Goal: Information Seeking & Learning: Learn about a topic

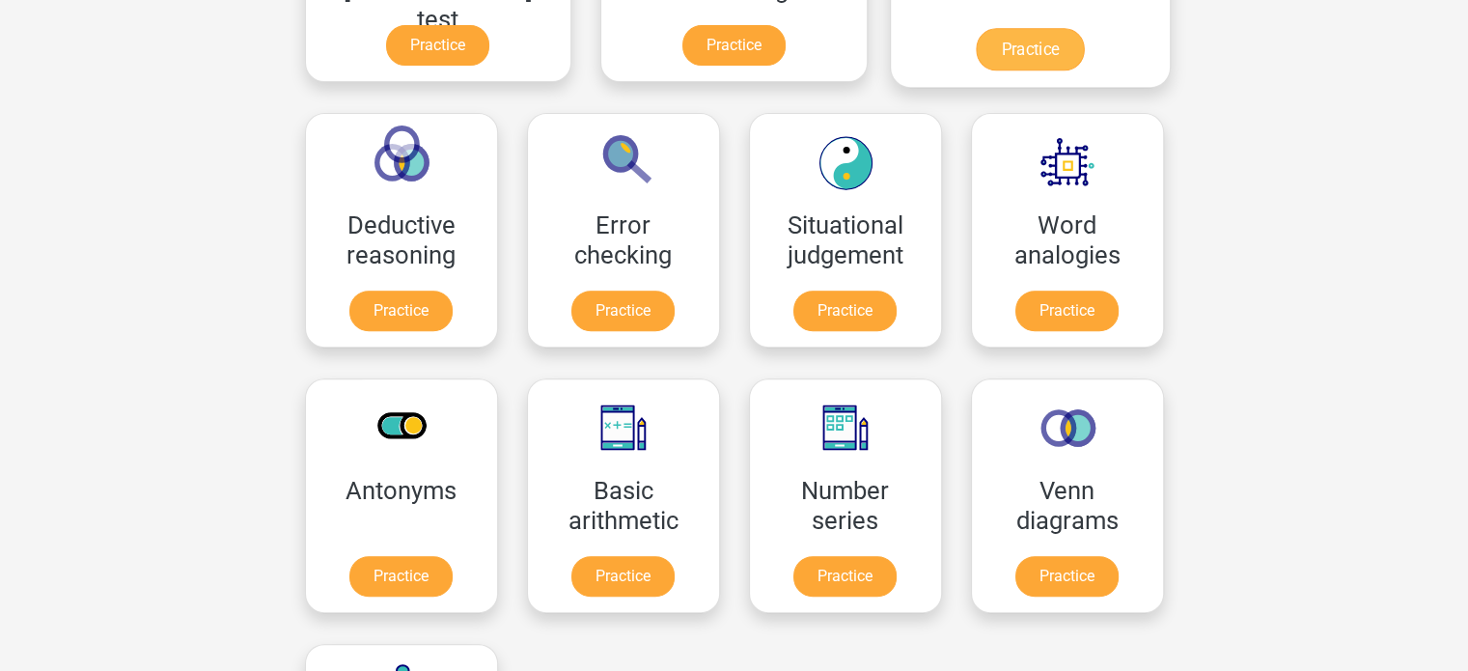
scroll to position [761, 0]
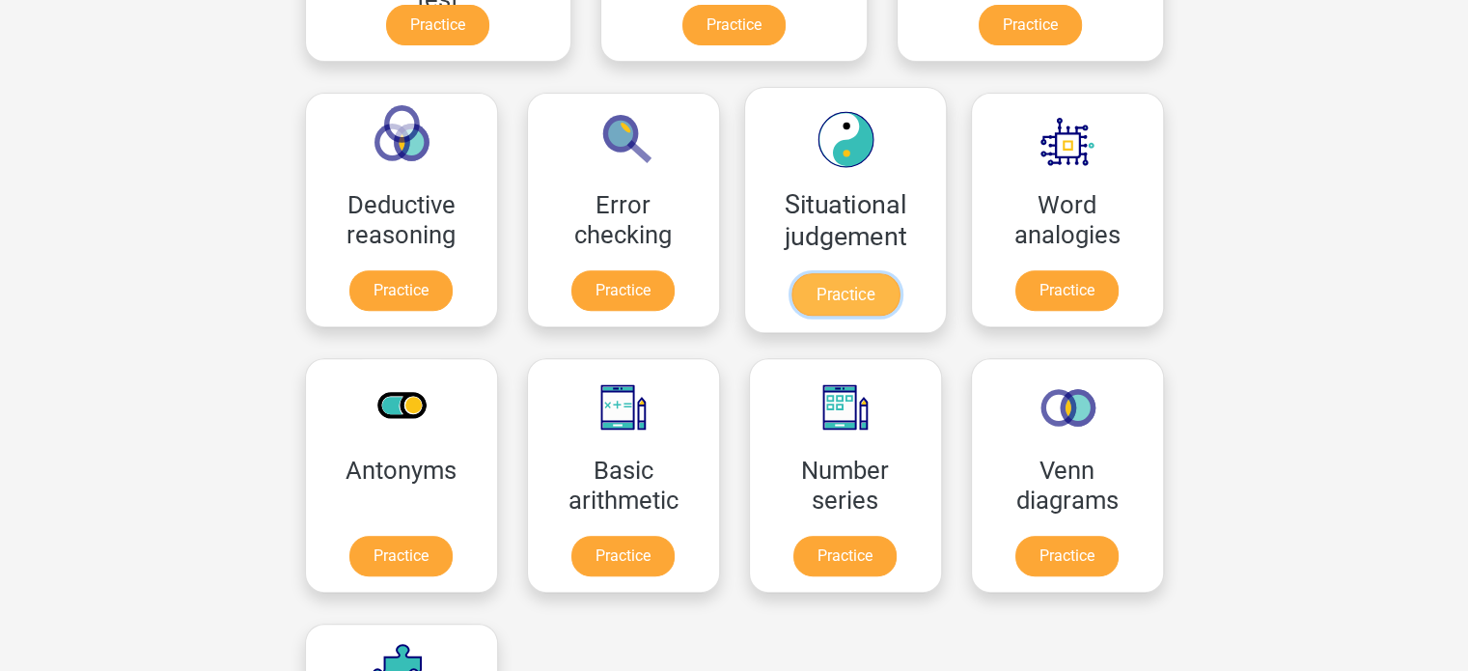
click at [791, 273] on link "Practice" at bounding box center [845, 294] width 108 height 42
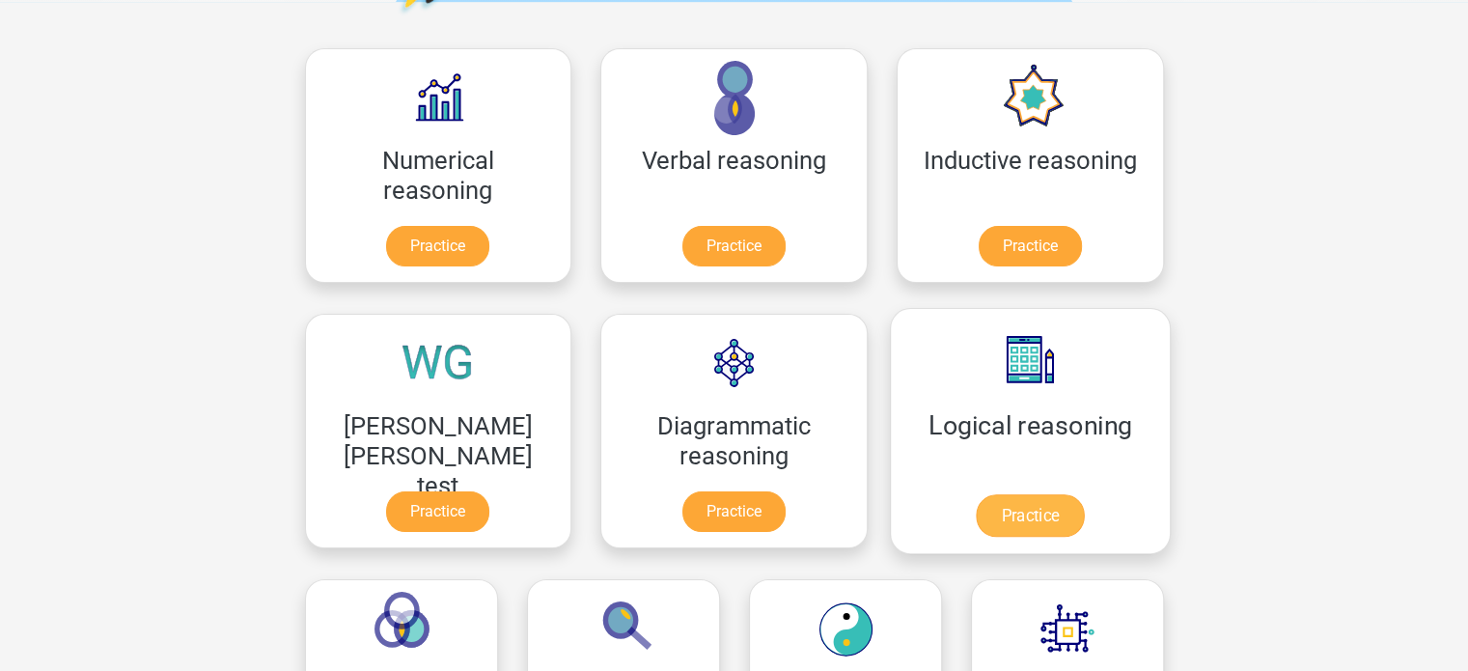
scroll to position [272, 0]
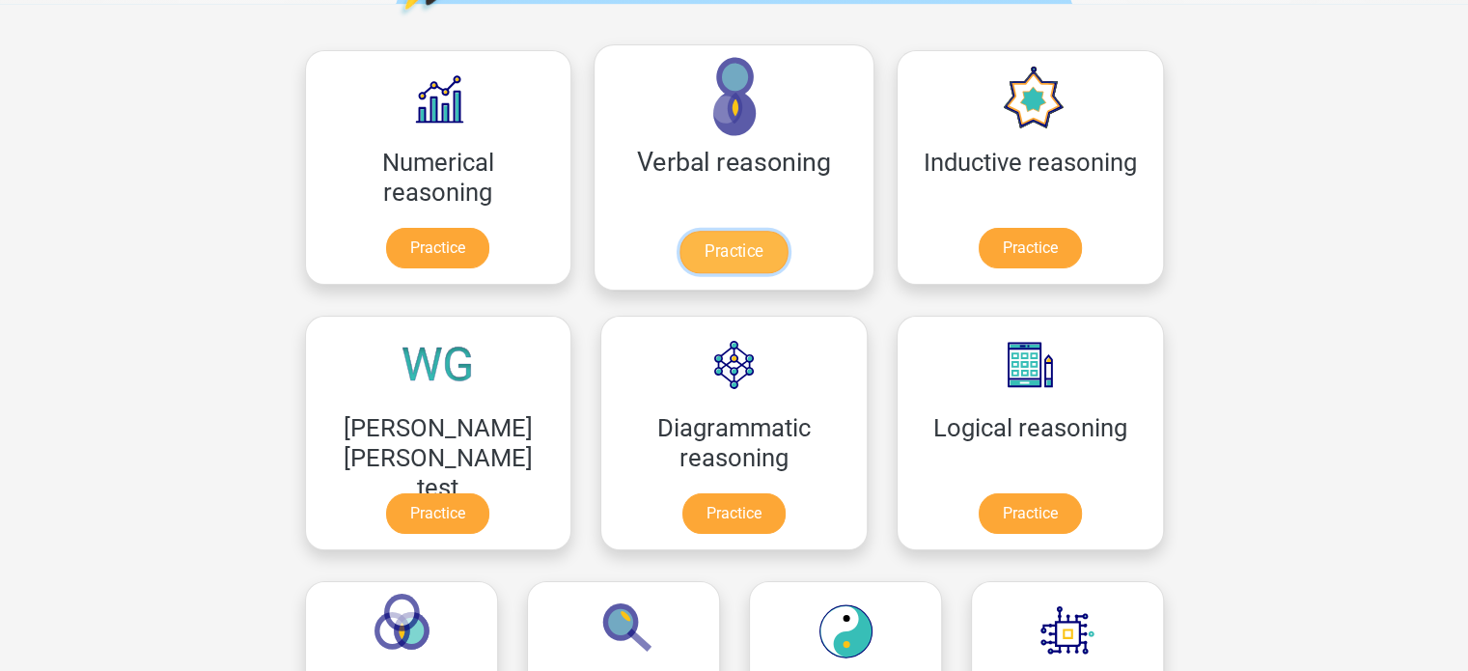
click at [680, 247] on link "Practice" at bounding box center [734, 252] width 108 height 42
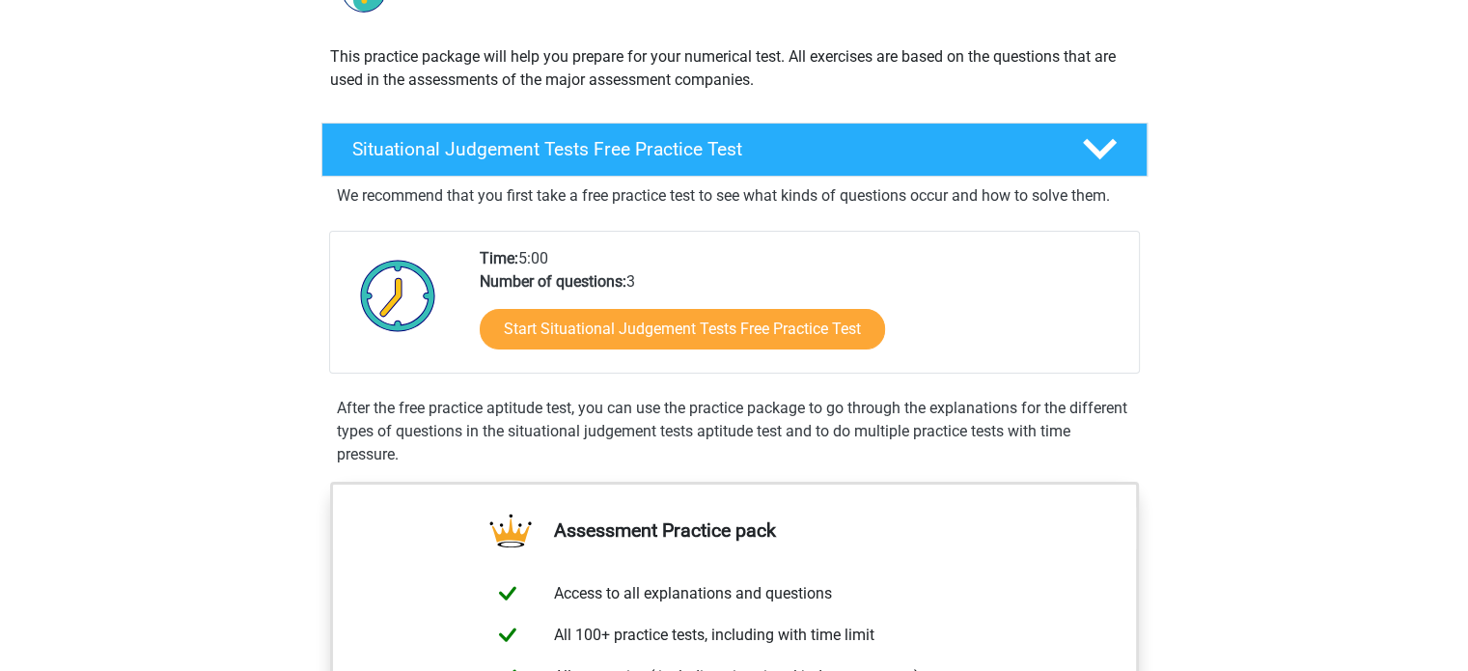
scroll to position [196, 0]
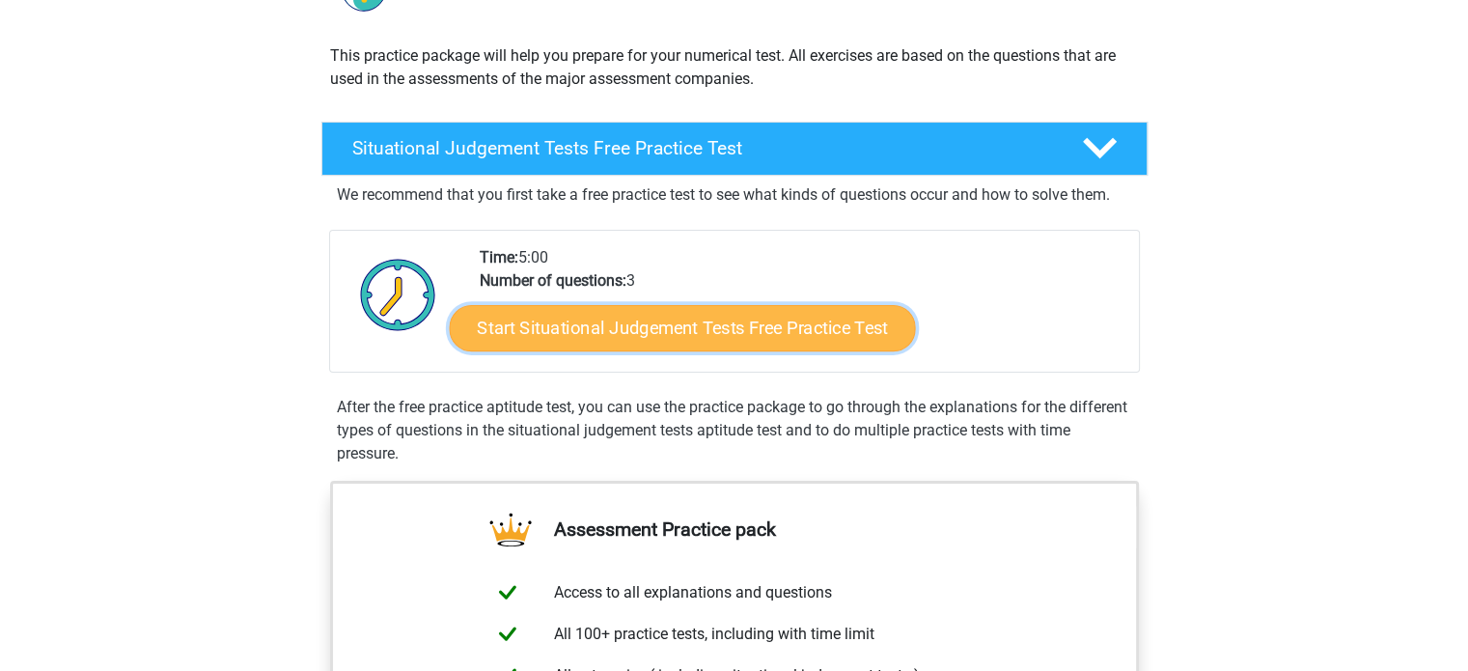
click at [795, 331] on link "Start Situational Judgement Tests Free Practice Test" at bounding box center [682, 328] width 466 height 46
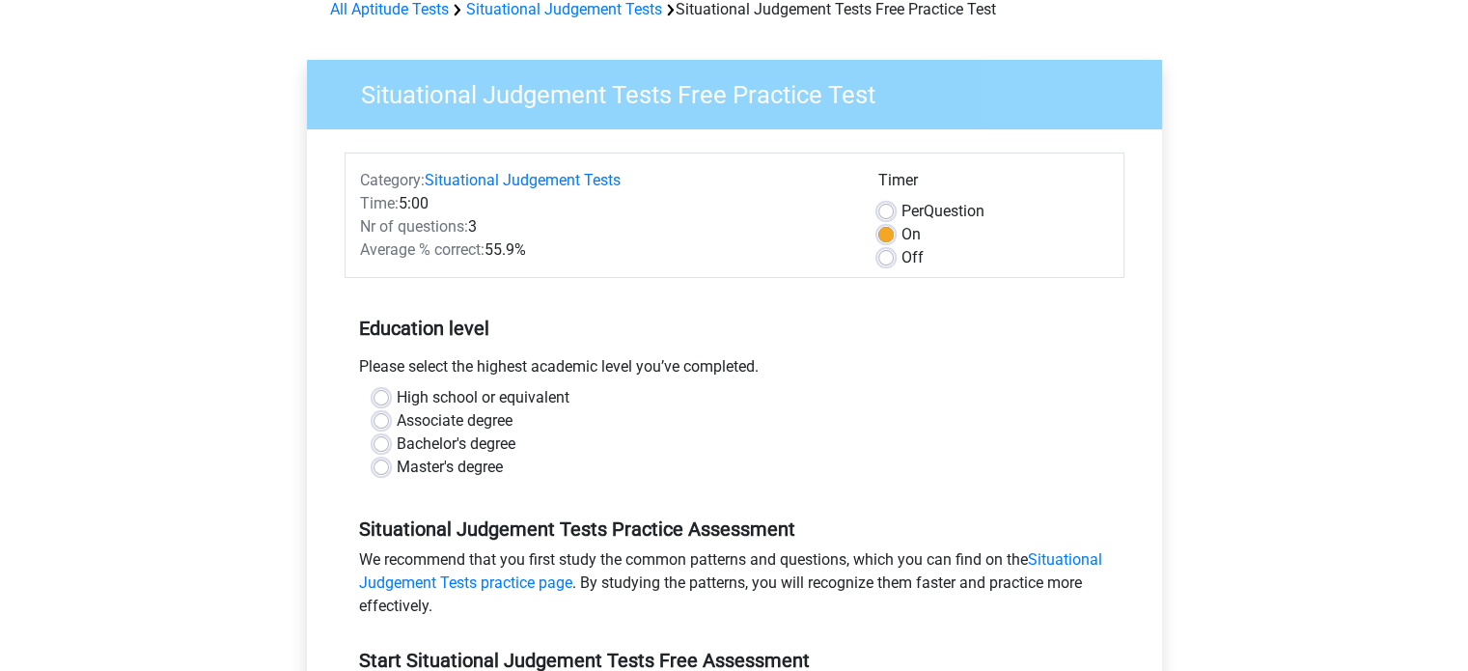
scroll to position [99, 0]
click at [397, 466] on label "Master's degree" at bounding box center [450, 466] width 106 height 23
click at [386, 466] on input "Master's degree" at bounding box center [381, 464] width 15 height 19
radio input "true"
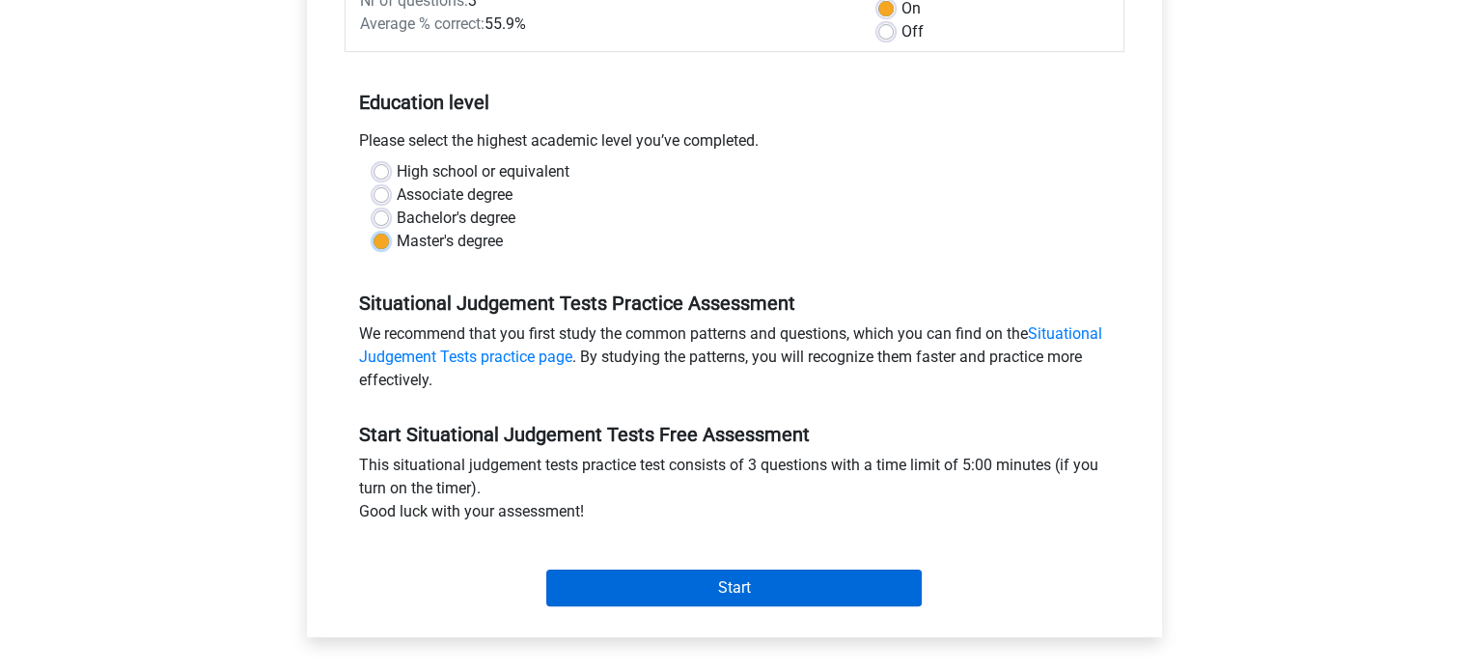
scroll to position [324, 0]
click at [720, 590] on input "Start" at bounding box center [733, 588] width 375 height 37
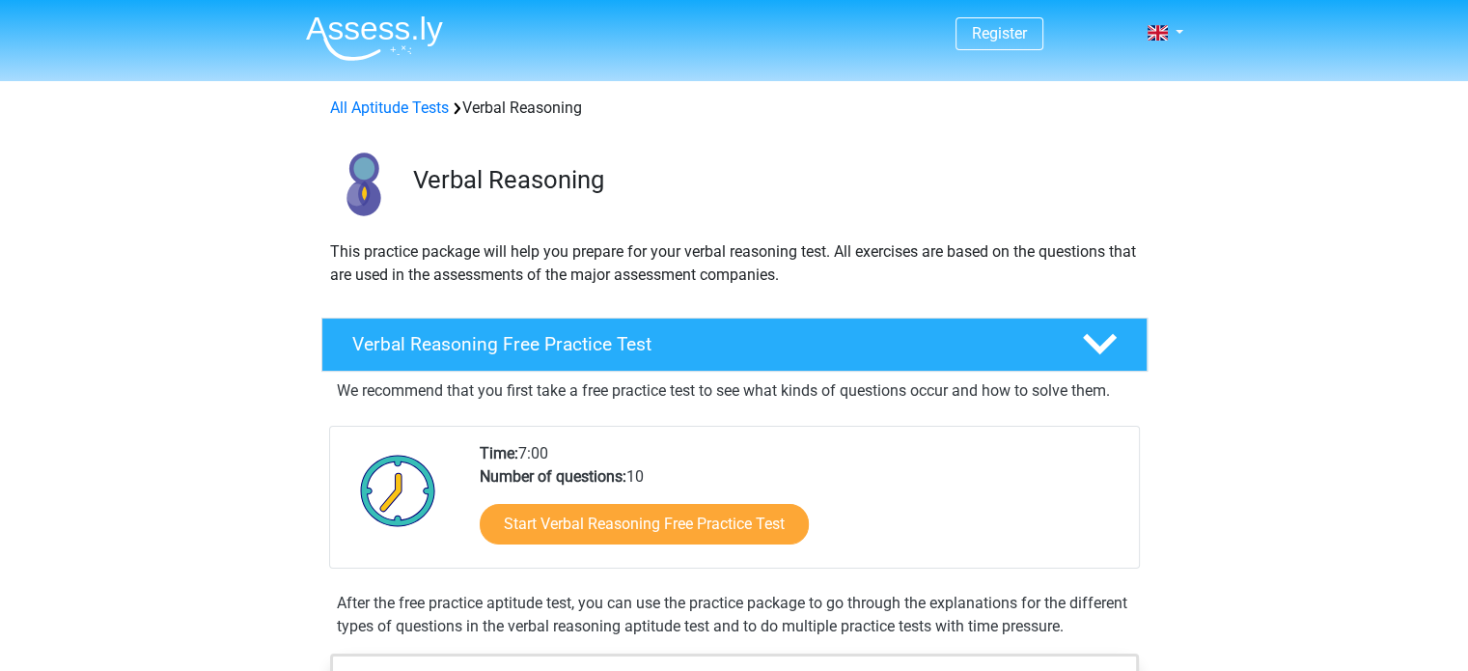
scroll to position [131, 0]
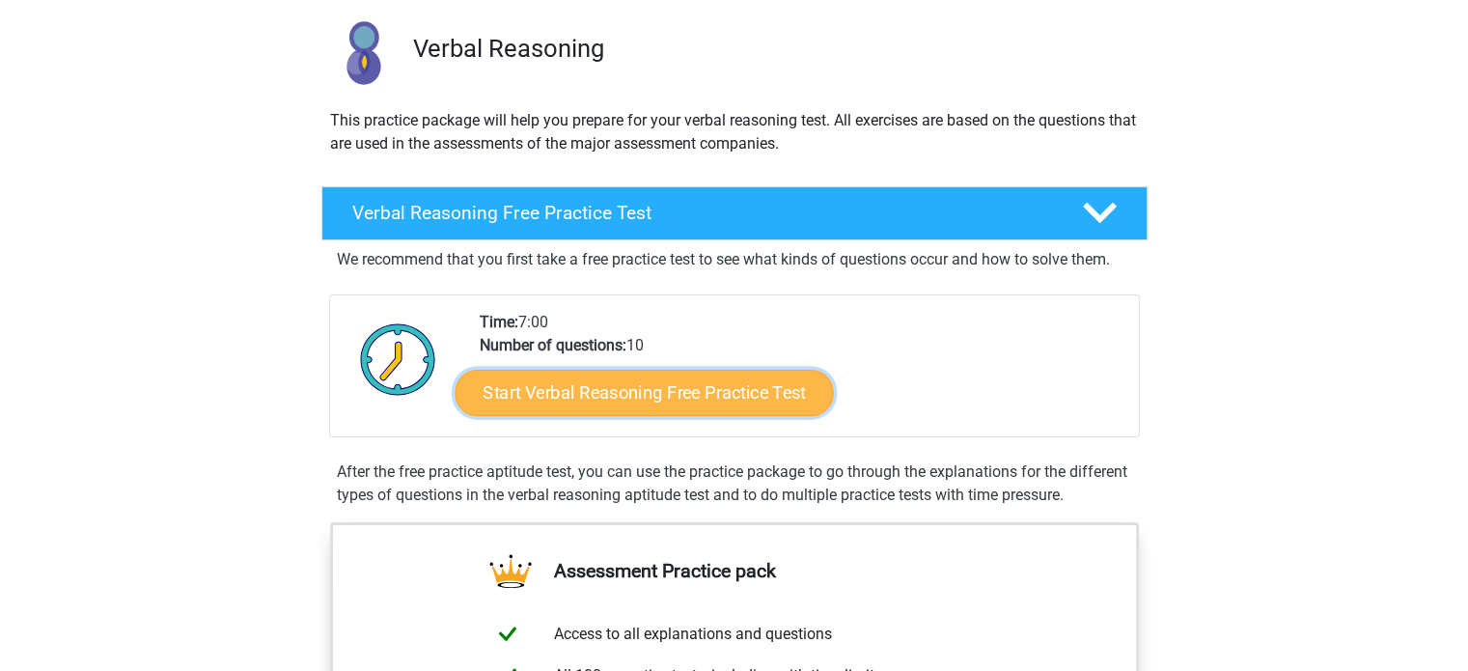
click at [710, 389] on link "Start Verbal Reasoning Free Practice Test" at bounding box center [644, 393] width 378 height 46
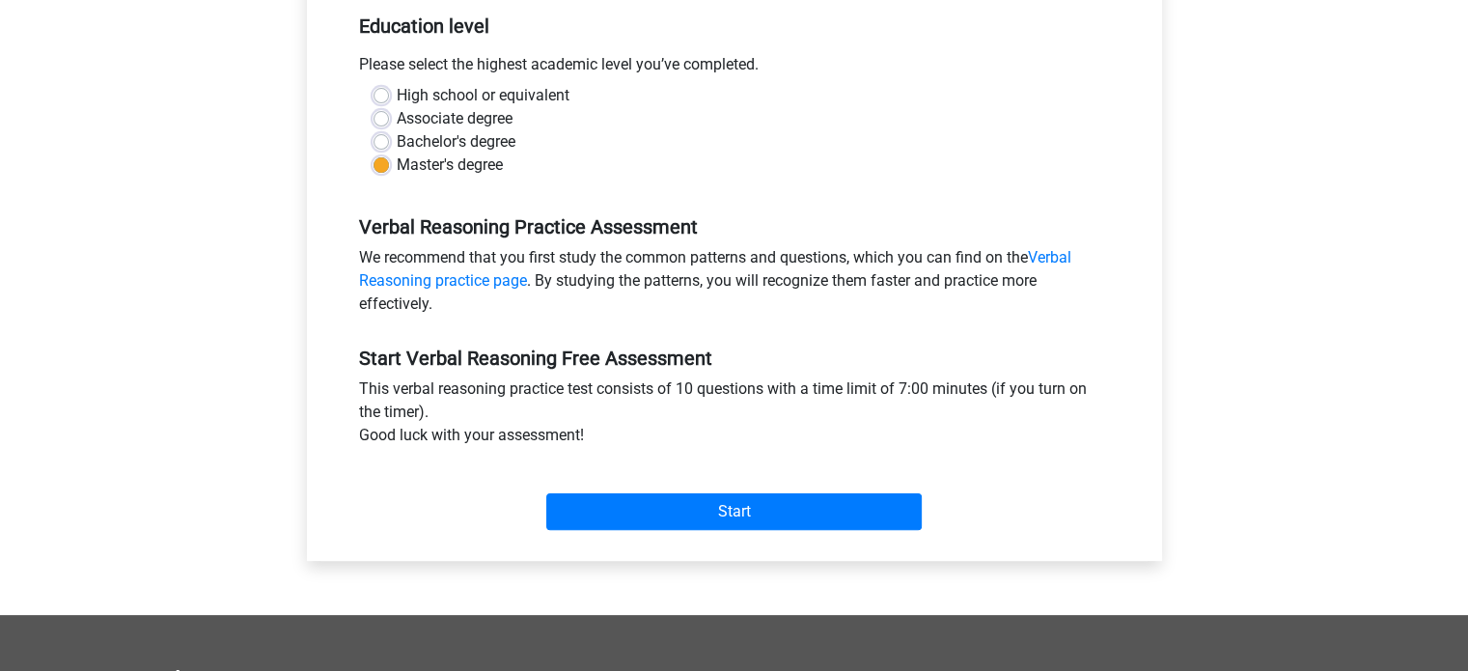
scroll to position [402, 0]
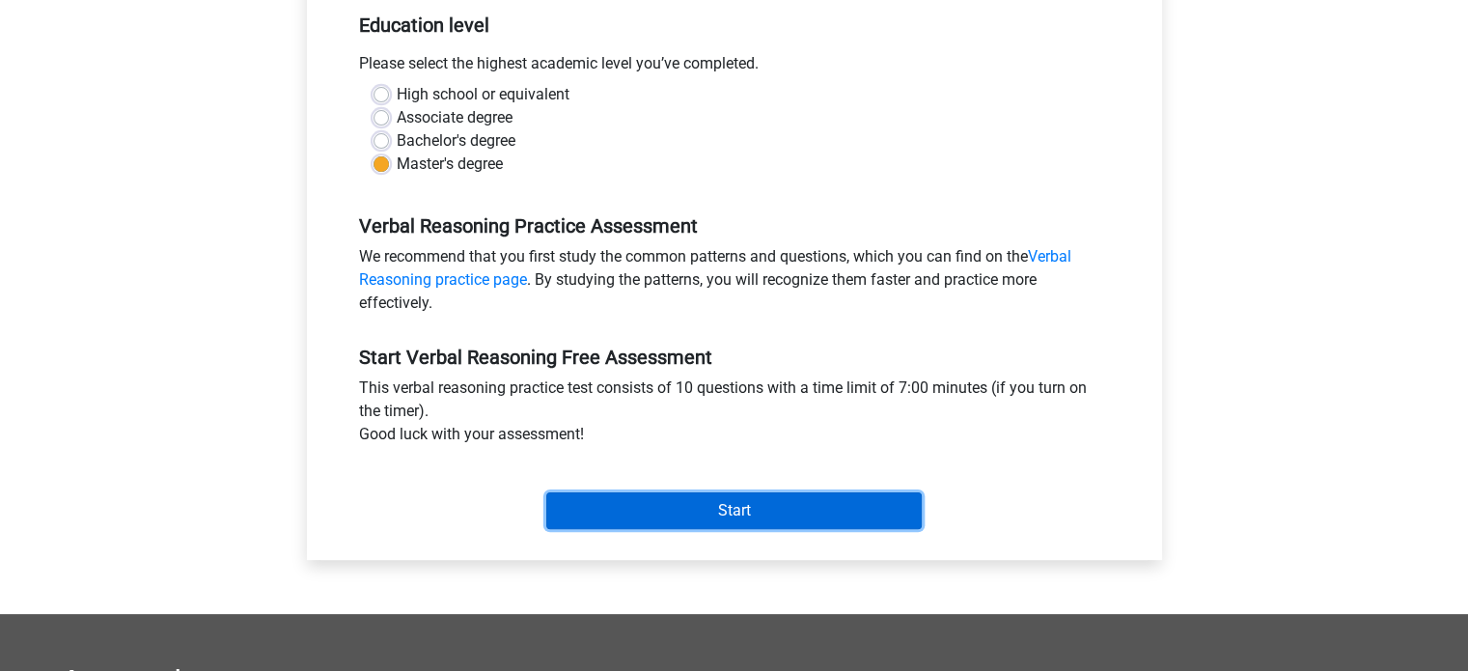
click at [737, 512] on input "Start" at bounding box center [733, 510] width 375 height 37
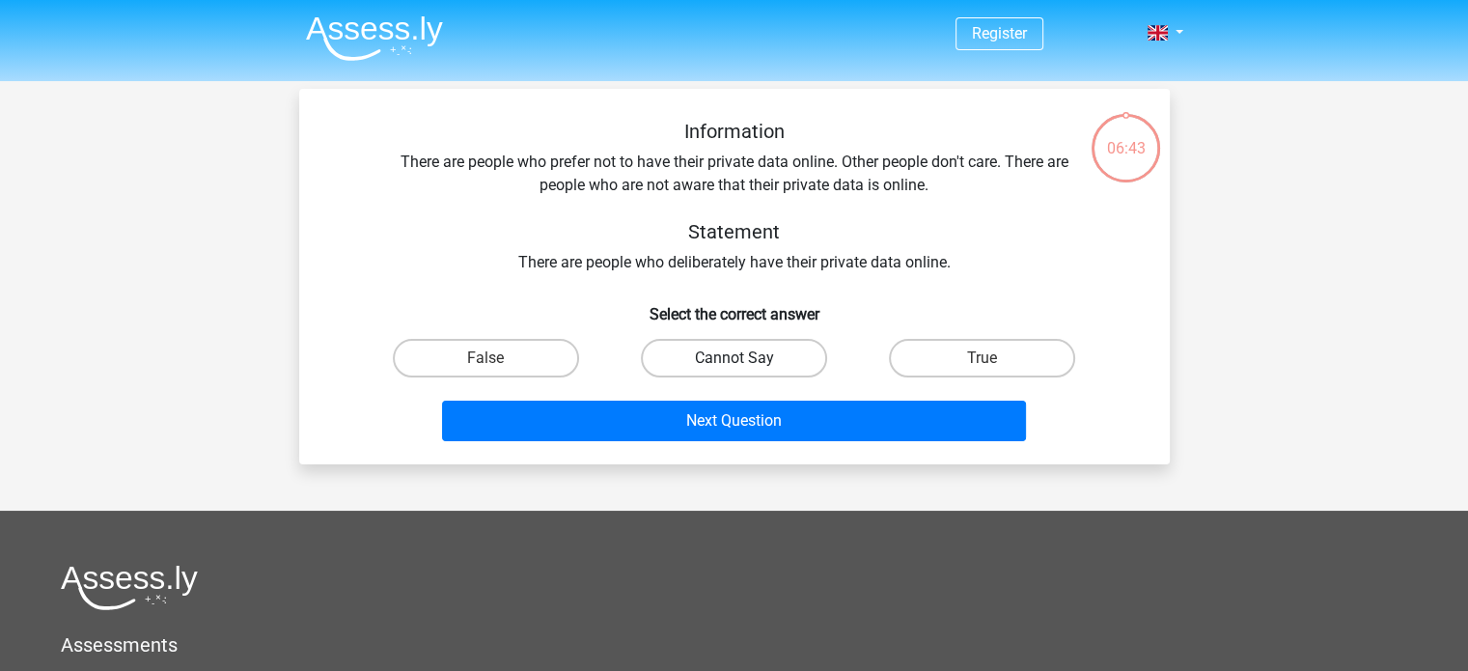
click at [716, 357] on label "Cannot Say" at bounding box center [734, 358] width 186 height 39
click at [734, 358] on input "Cannot Say" at bounding box center [740, 364] width 13 height 13
radio input "true"
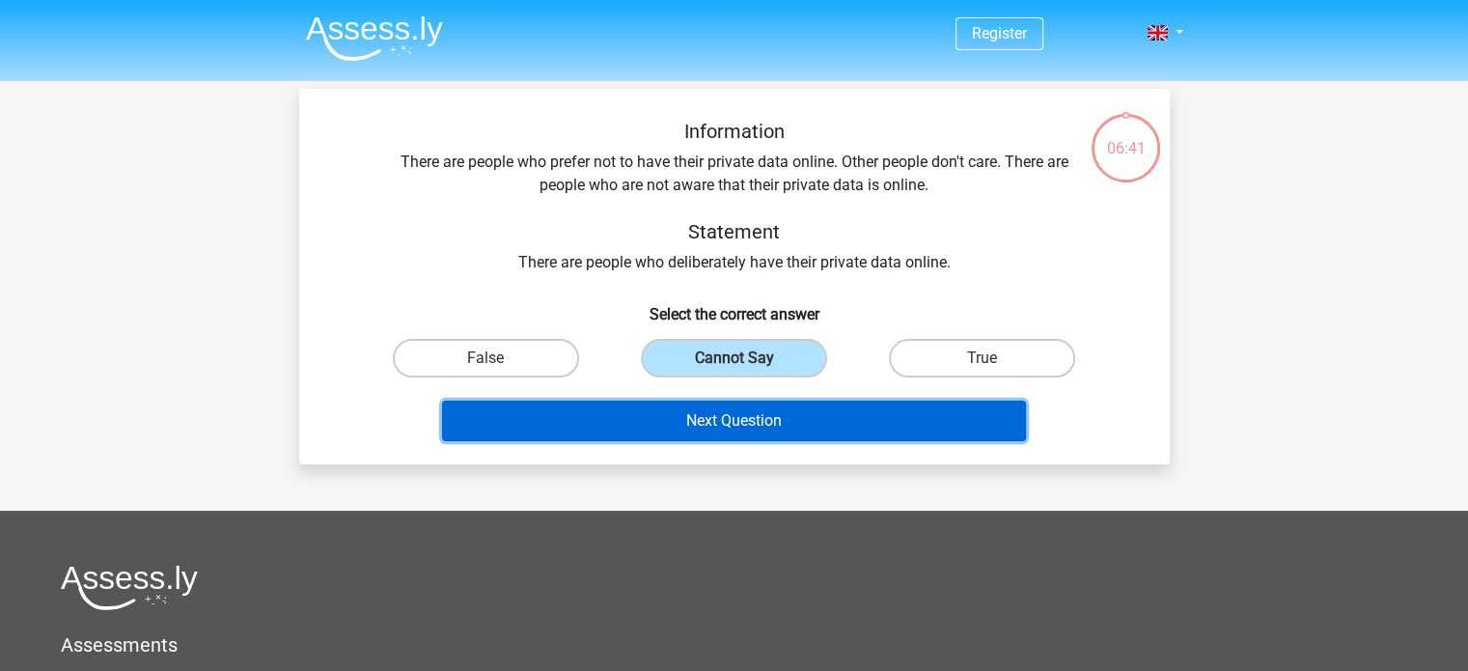
click at [737, 406] on button "Next Question" at bounding box center [734, 421] width 584 height 41
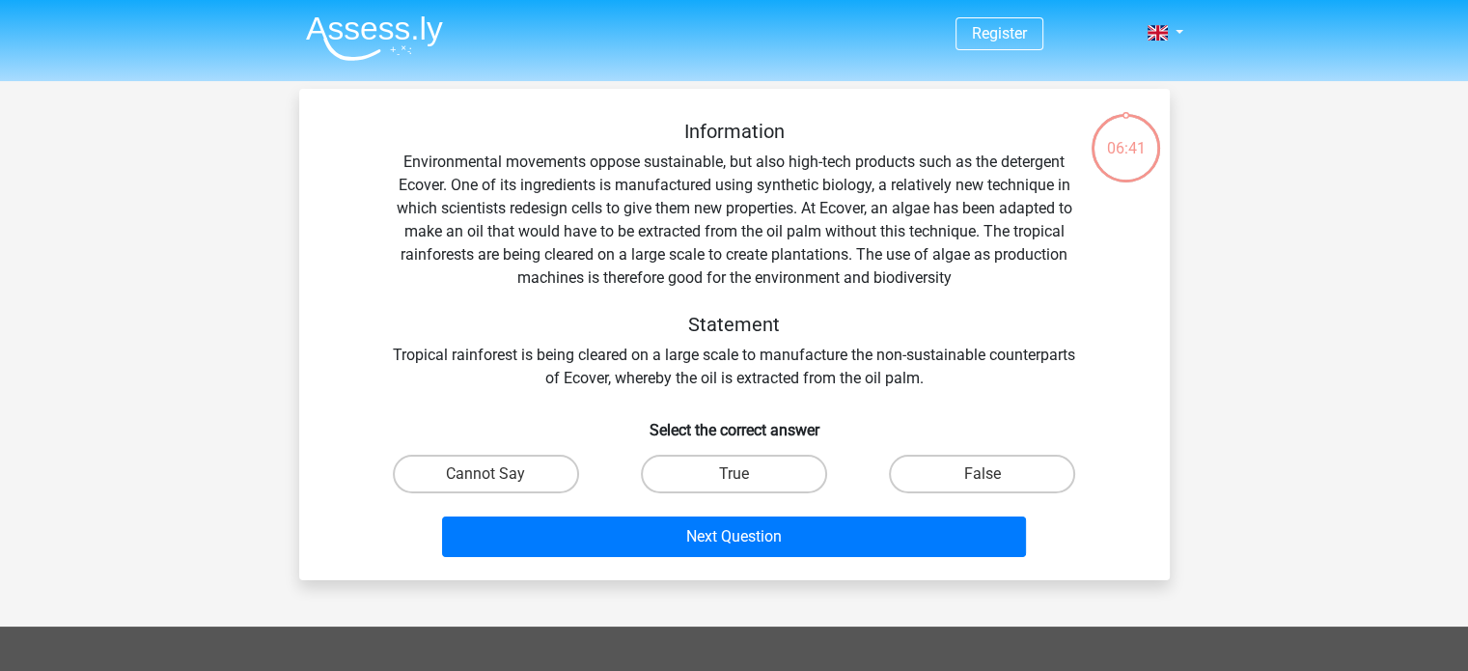
scroll to position [89, 0]
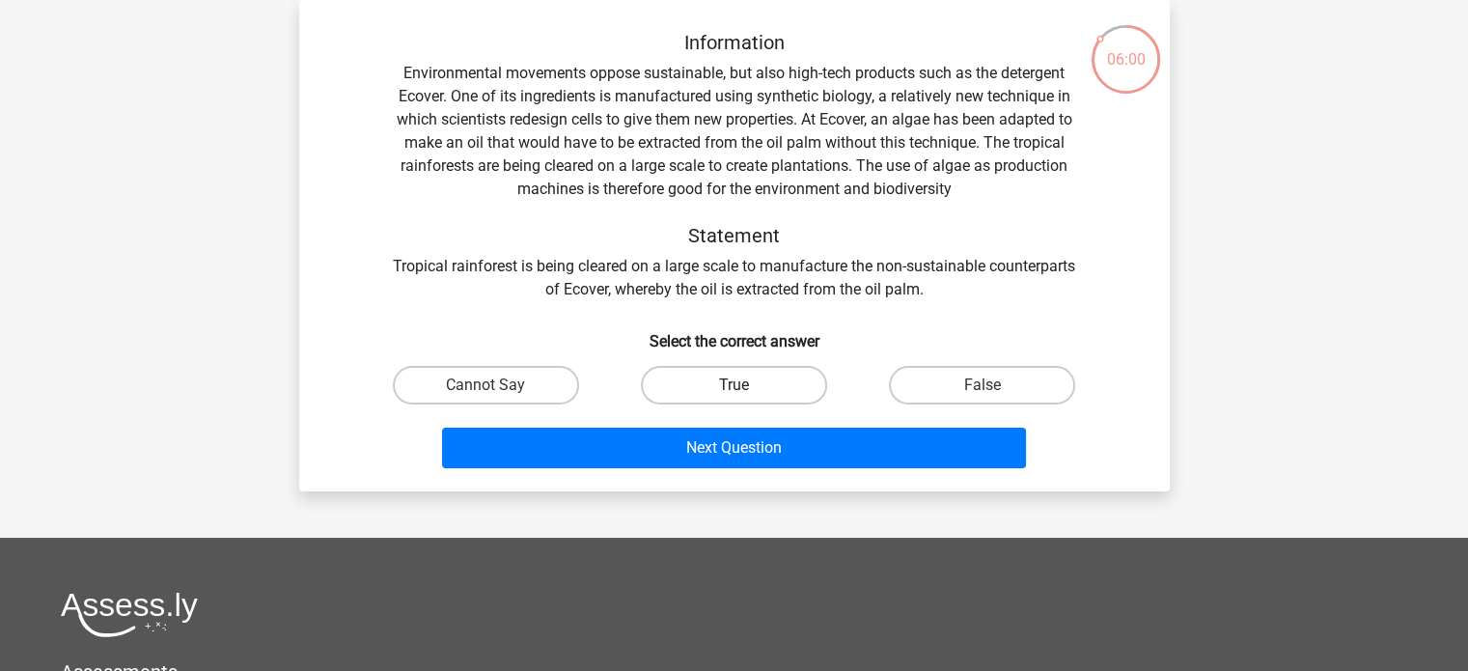
click at [726, 396] on label "True" at bounding box center [734, 385] width 186 height 39
click at [734, 396] on input "True" at bounding box center [740, 391] width 13 height 13
radio input "true"
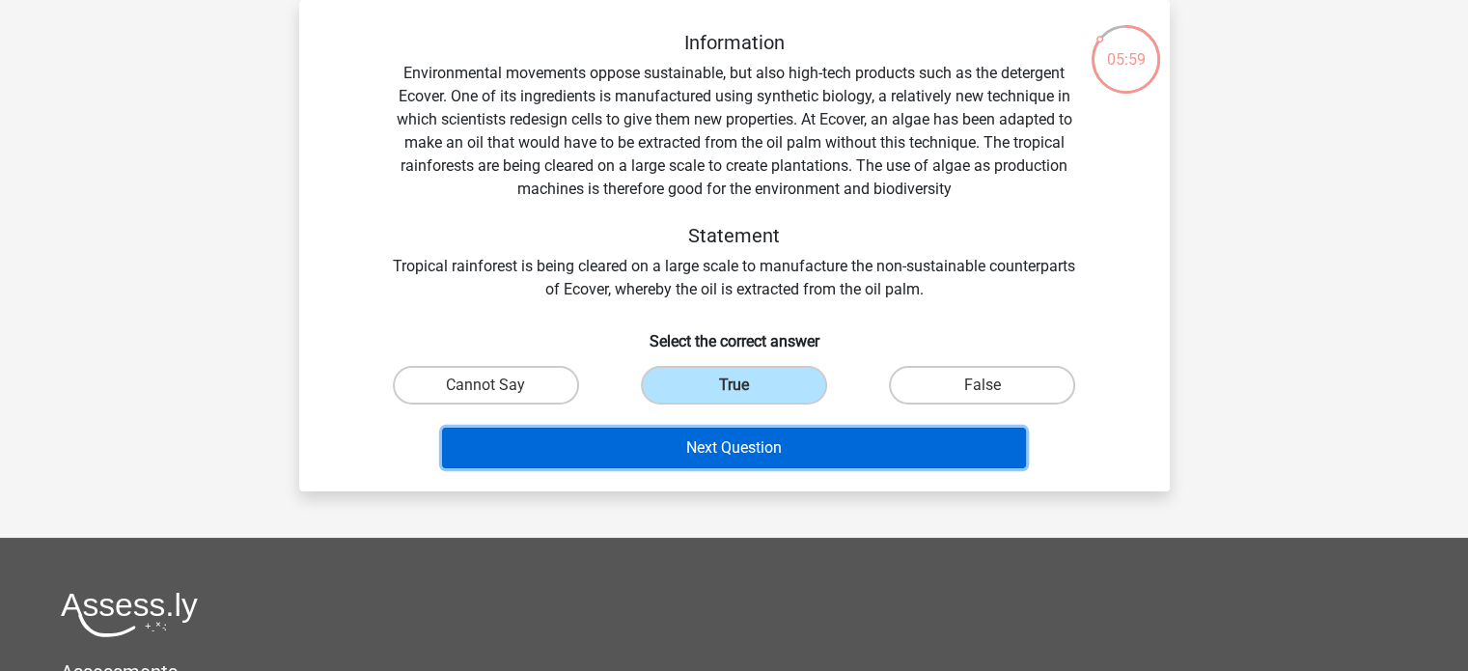
click at [758, 447] on button "Next Question" at bounding box center [734, 448] width 584 height 41
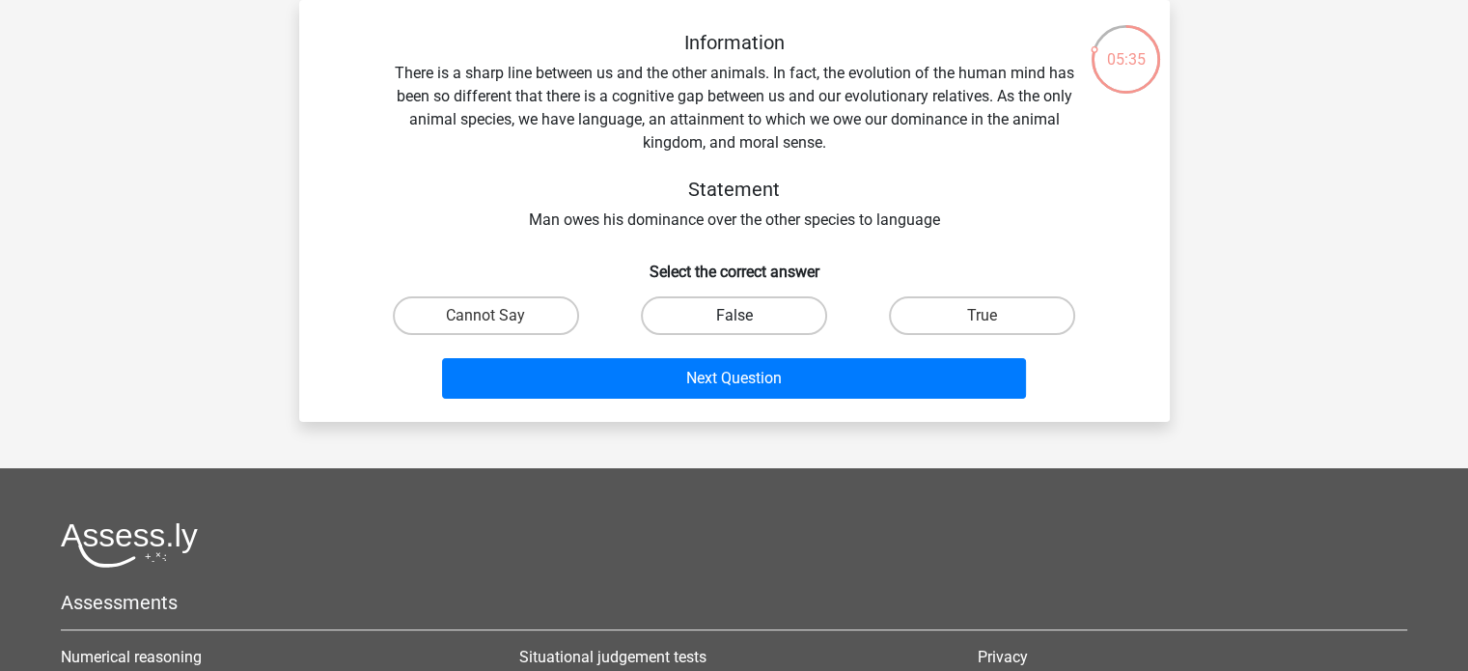
click at [680, 316] on label "False" at bounding box center [734, 315] width 186 height 39
click at [734, 316] on input "False" at bounding box center [740, 322] width 13 height 13
radio input "true"
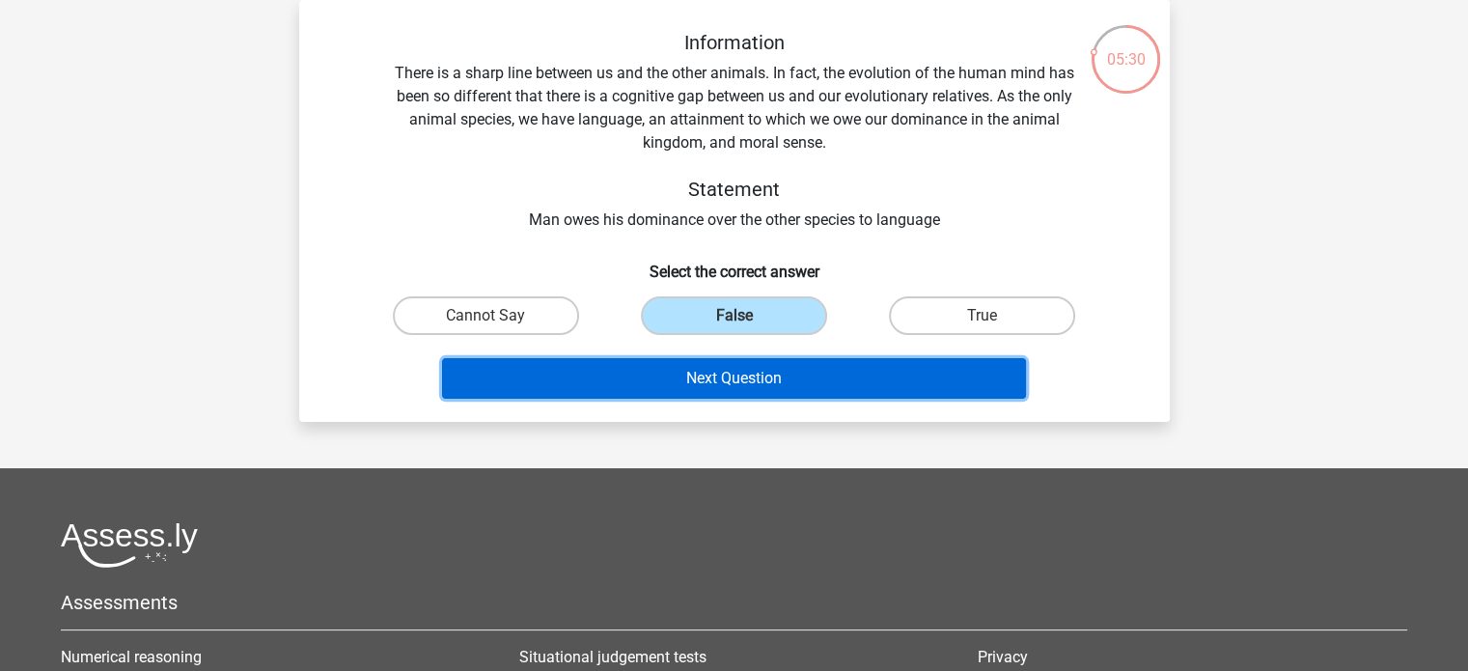
click at [927, 370] on button "Next Question" at bounding box center [734, 378] width 584 height 41
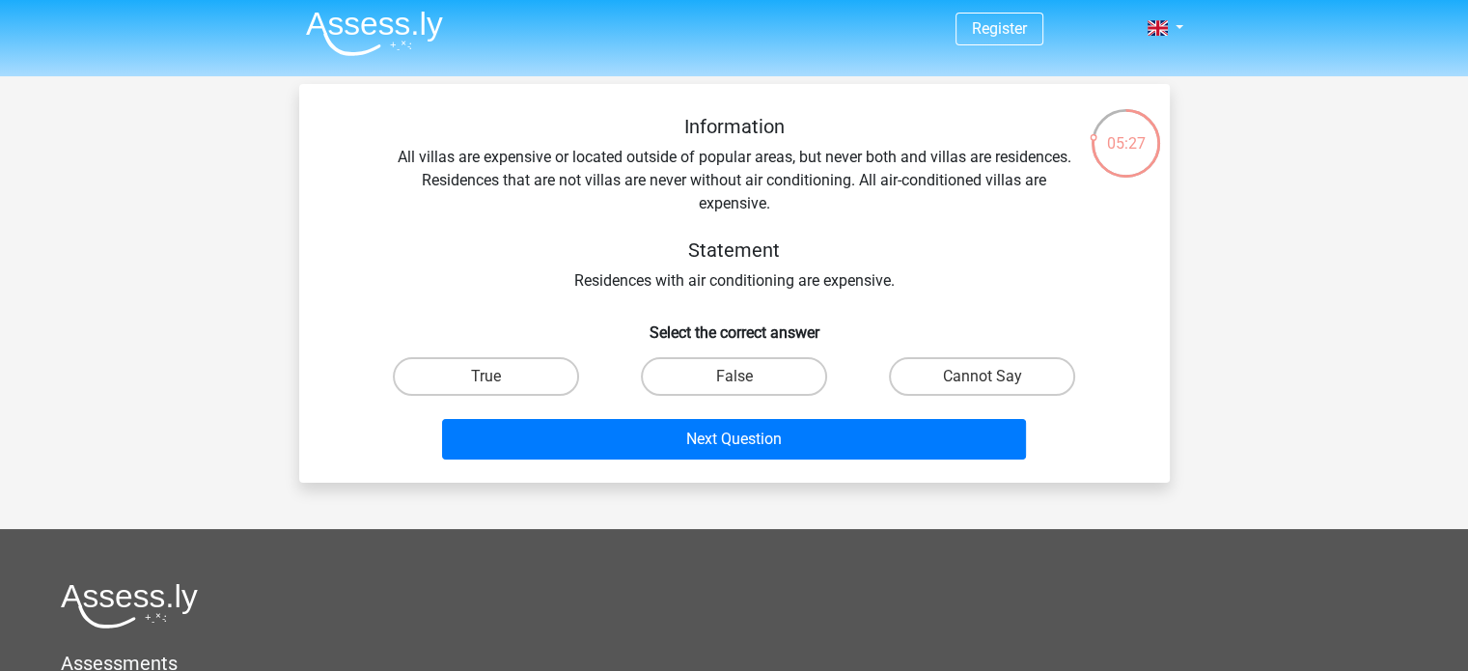
scroll to position [0, 0]
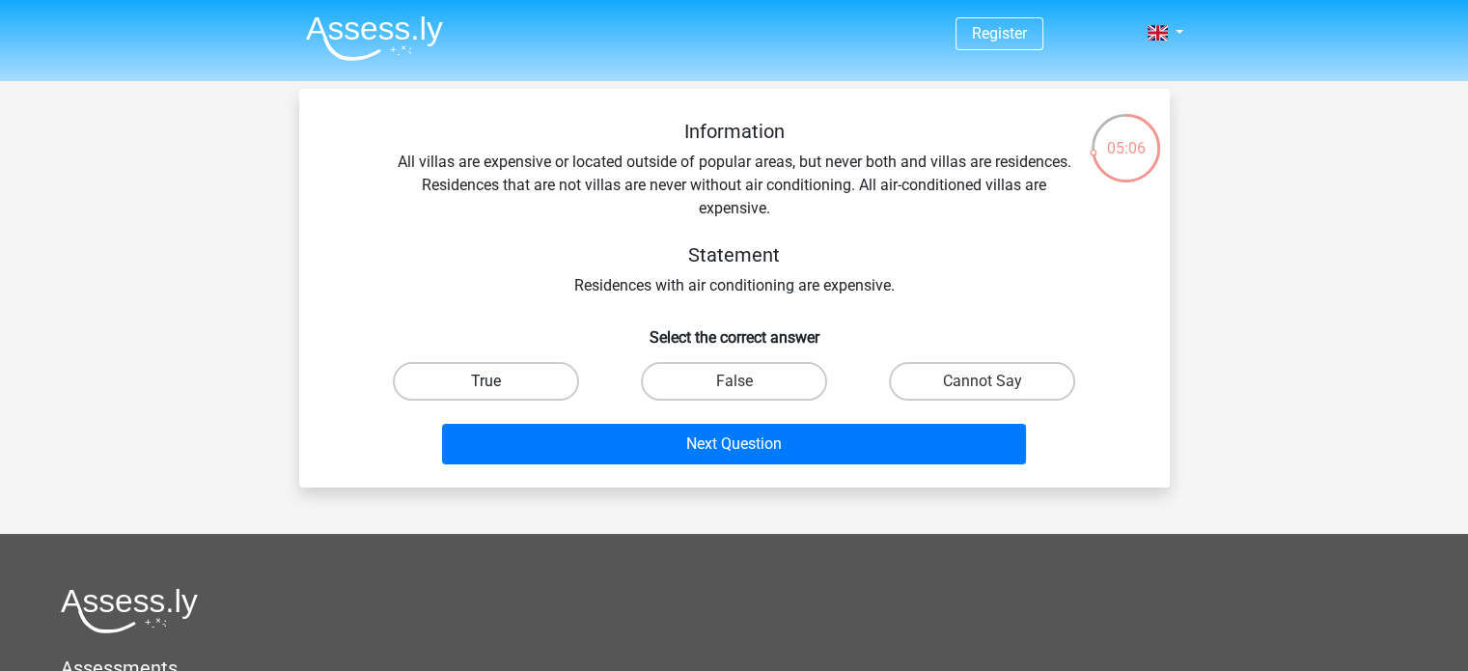
click at [484, 385] on label "True" at bounding box center [486, 381] width 186 height 39
click at [486, 385] on input "True" at bounding box center [492, 387] width 13 height 13
radio input "true"
click at [765, 420] on div "Next Question" at bounding box center [734, 440] width 809 height 64
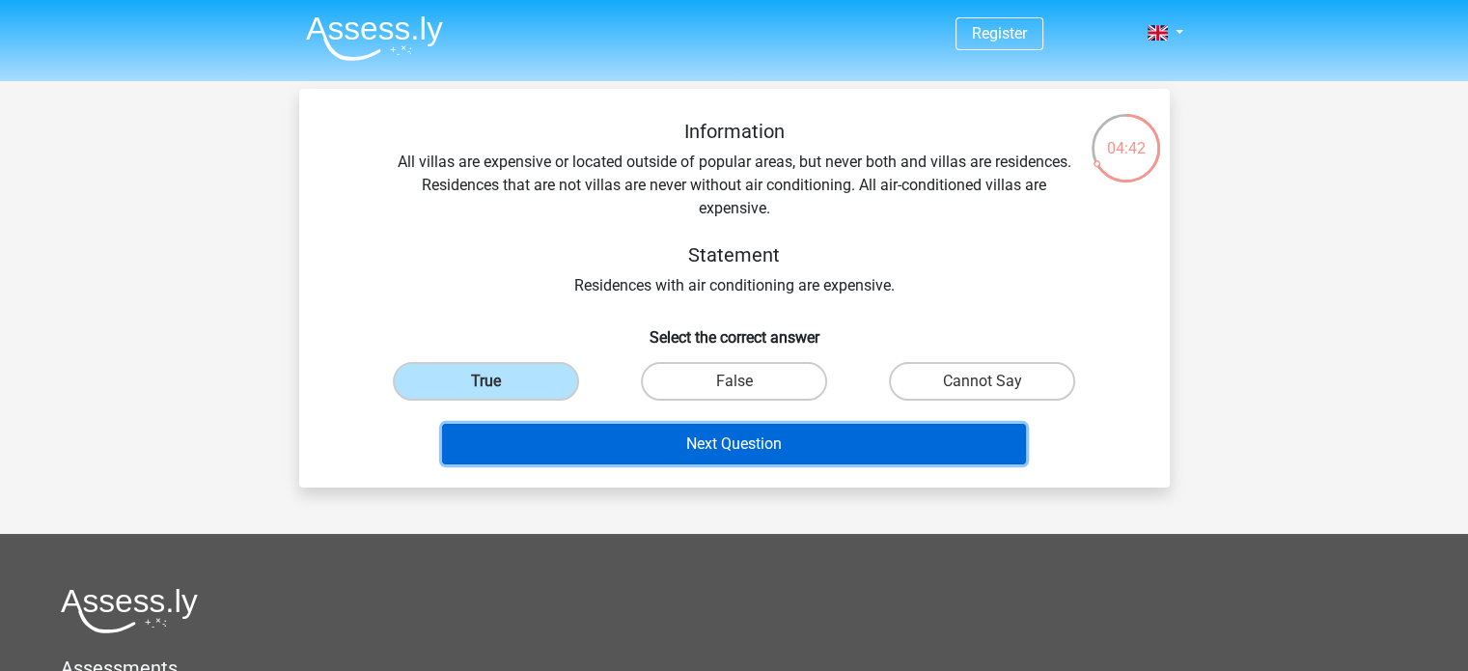
click at [765, 439] on button "Next Question" at bounding box center [734, 444] width 584 height 41
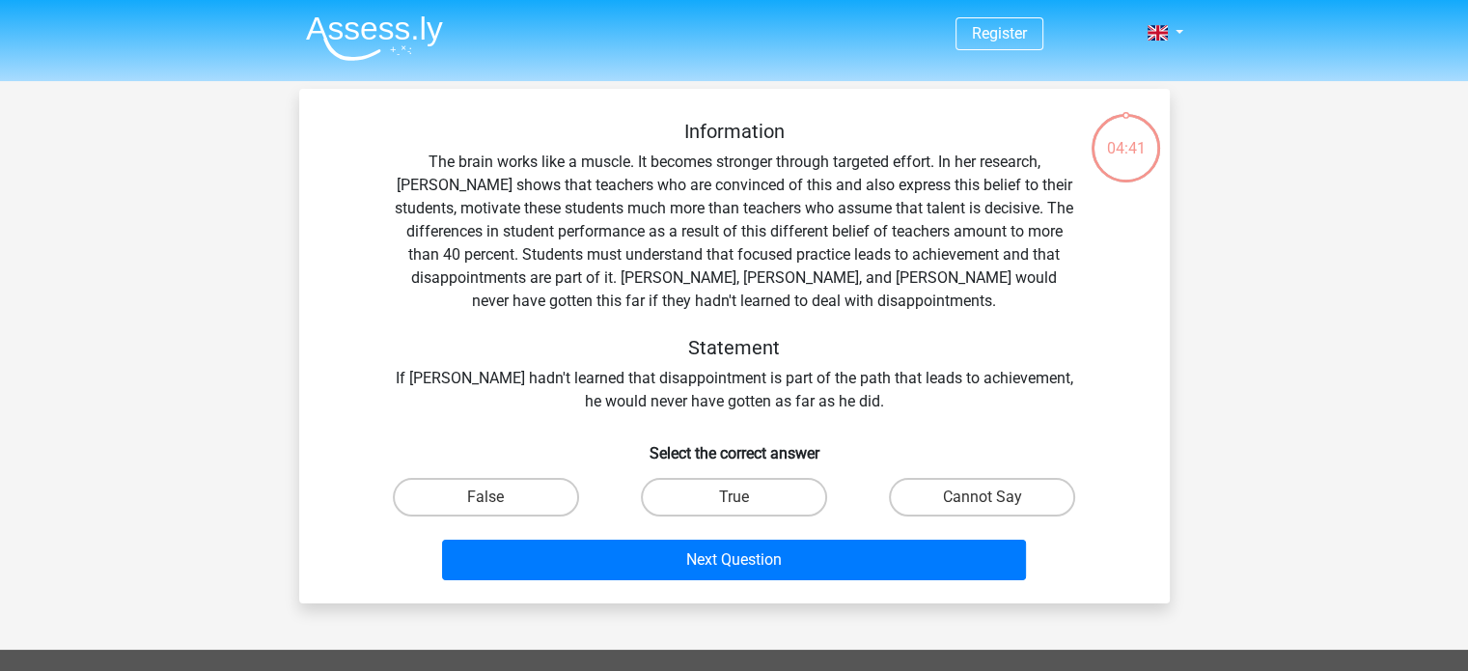
scroll to position [89, 0]
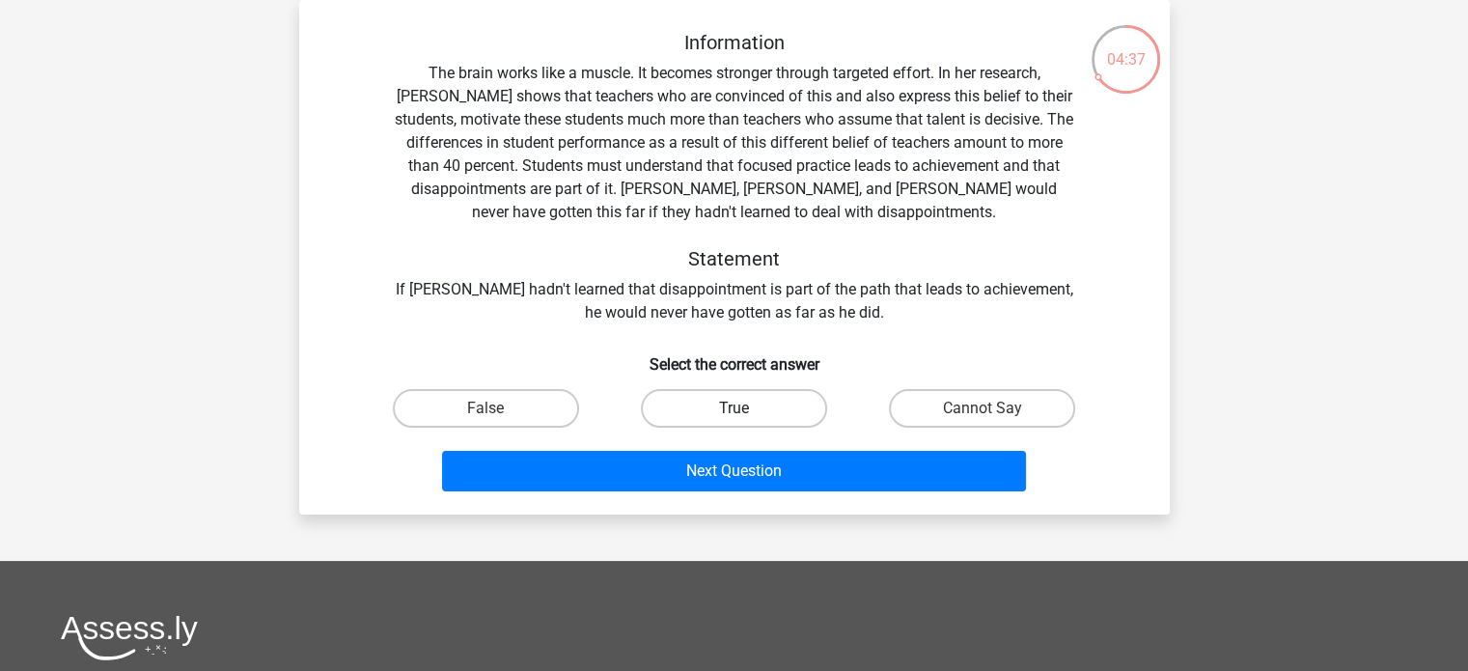
click at [749, 416] on label "True" at bounding box center [734, 408] width 186 height 39
click at [746, 416] on input "True" at bounding box center [740, 414] width 13 height 13
radio input "true"
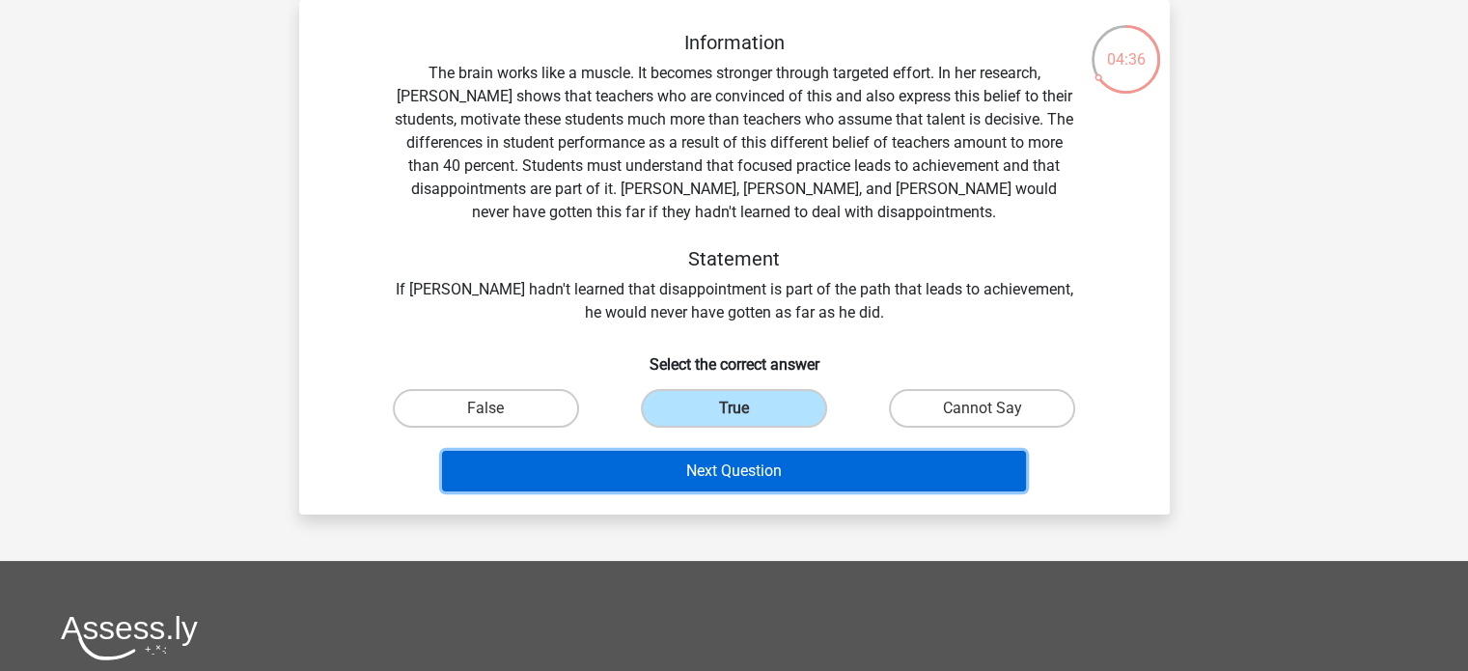
click at [763, 485] on button "Next Question" at bounding box center [734, 471] width 584 height 41
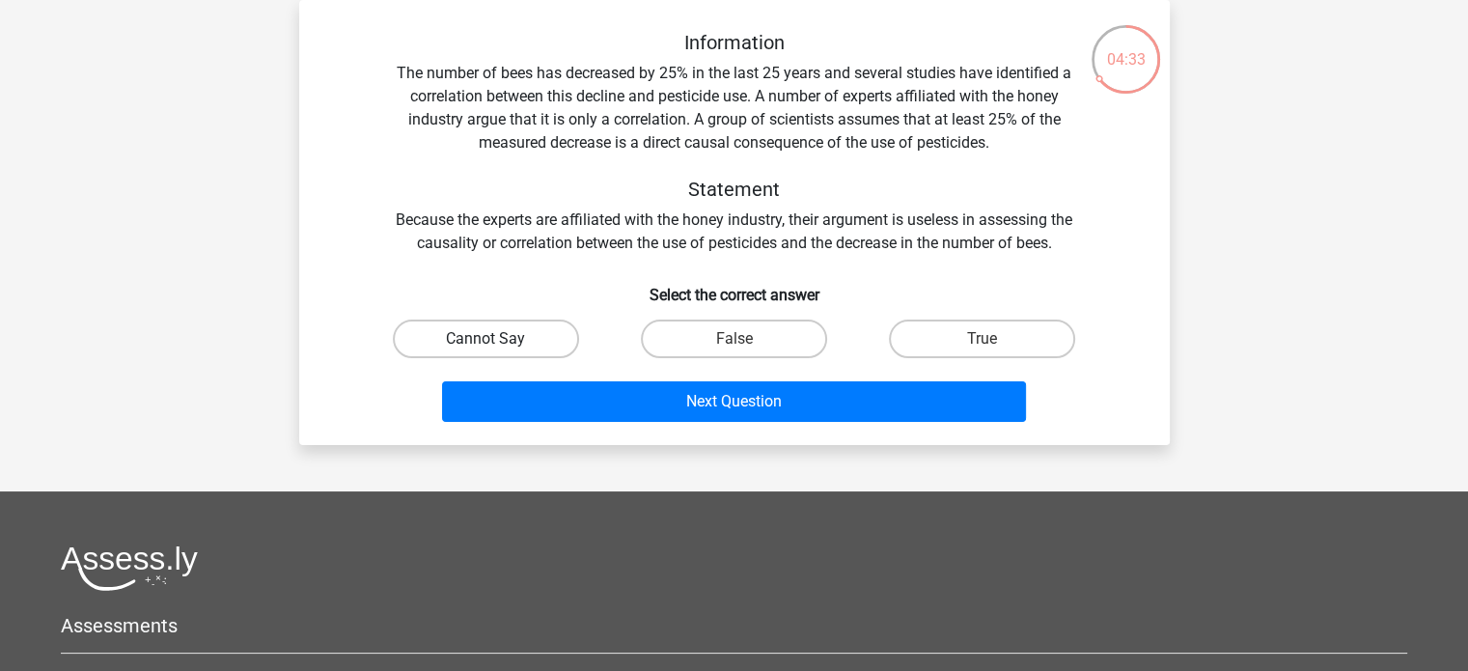
click at [549, 332] on label "Cannot Say" at bounding box center [486, 339] width 186 height 39
click at [498, 339] on input "Cannot Say" at bounding box center [492, 345] width 13 height 13
radio input "true"
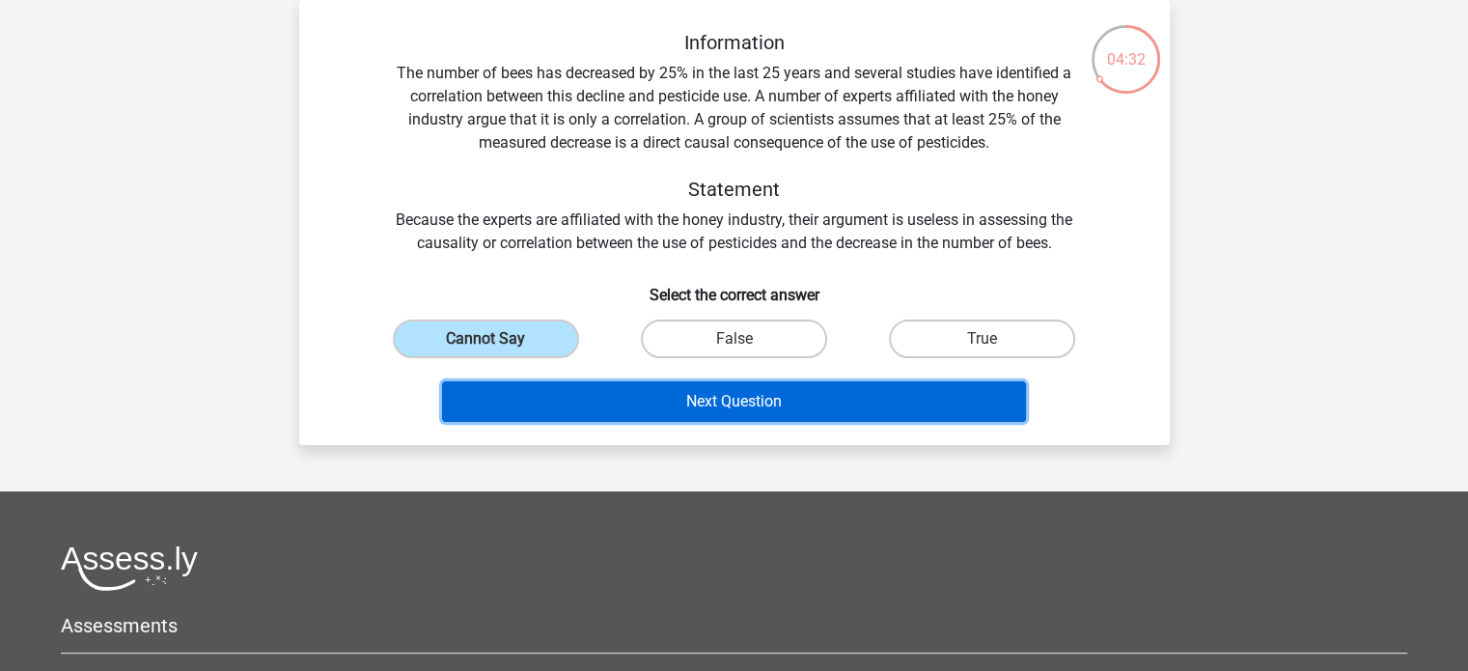
click at [630, 386] on button "Next Question" at bounding box center [734, 401] width 584 height 41
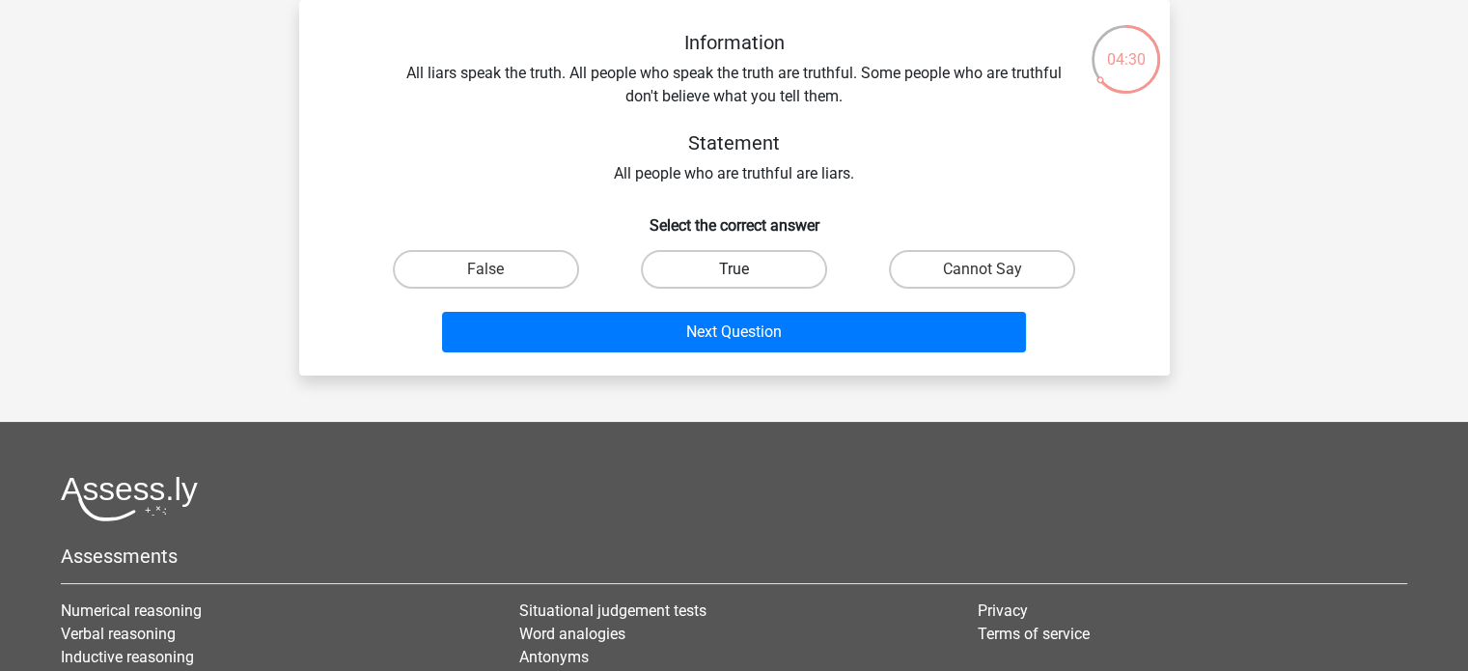
click at [769, 269] on label "True" at bounding box center [734, 269] width 186 height 39
click at [746, 269] on input "True" at bounding box center [740, 275] width 13 height 13
radio input "true"
click at [769, 269] on label "True" at bounding box center [734, 269] width 186 height 39
click at [746, 269] on input "True" at bounding box center [740, 275] width 13 height 13
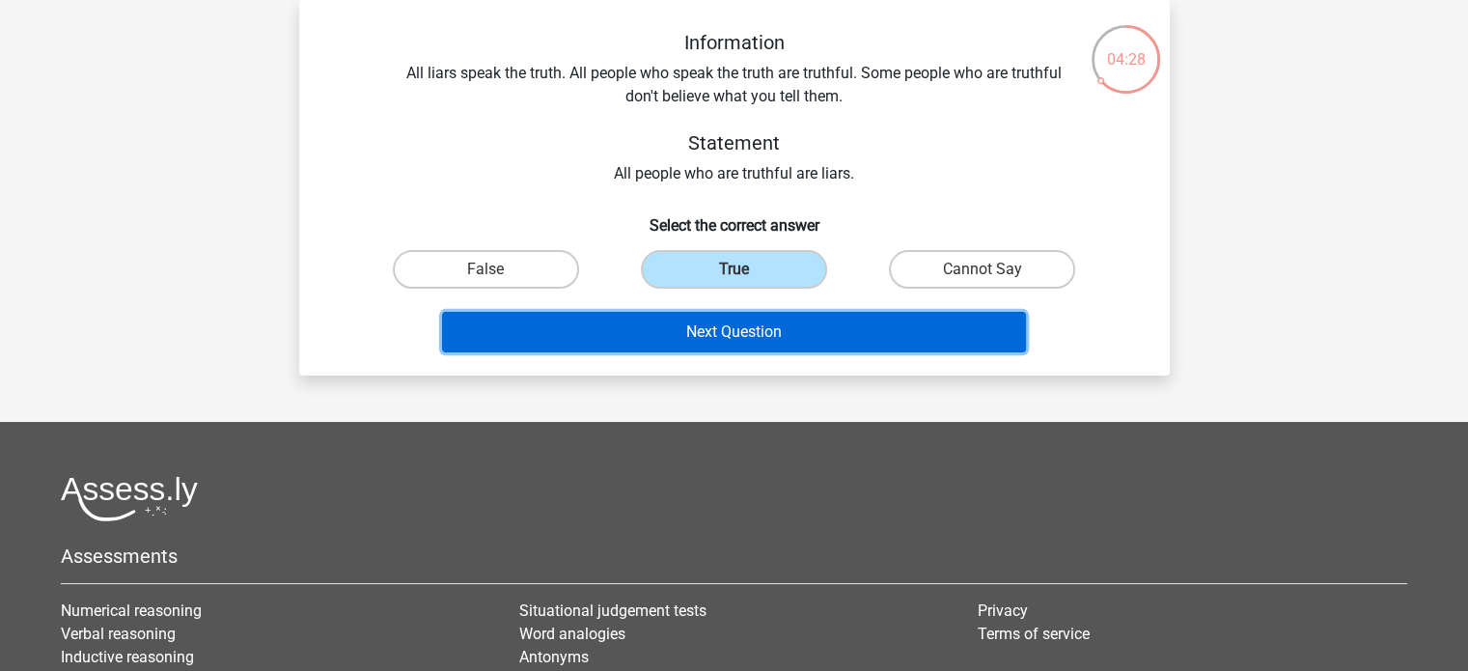
click at [765, 324] on button "Next Question" at bounding box center [734, 332] width 584 height 41
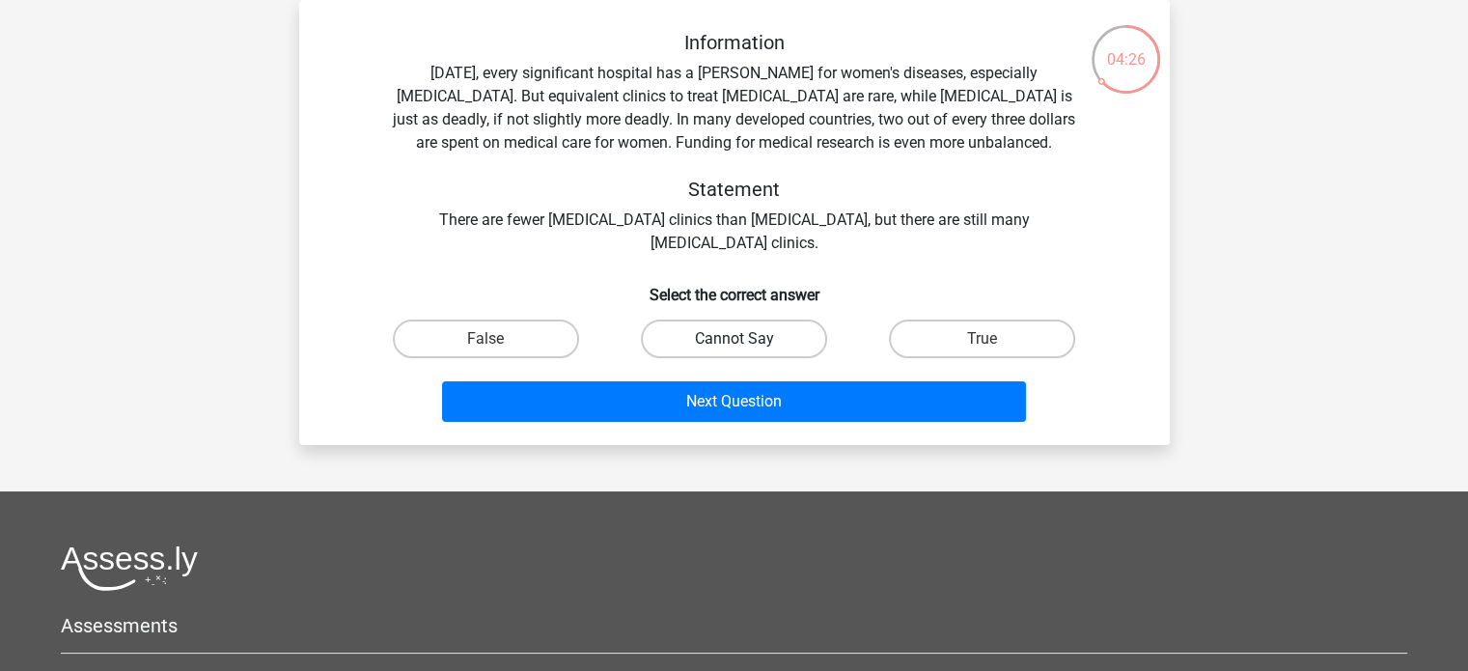
click at [765, 331] on label "Cannot Say" at bounding box center [734, 339] width 186 height 39
click at [746, 339] on input "Cannot Say" at bounding box center [740, 345] width 13 height 13
radio input "true"
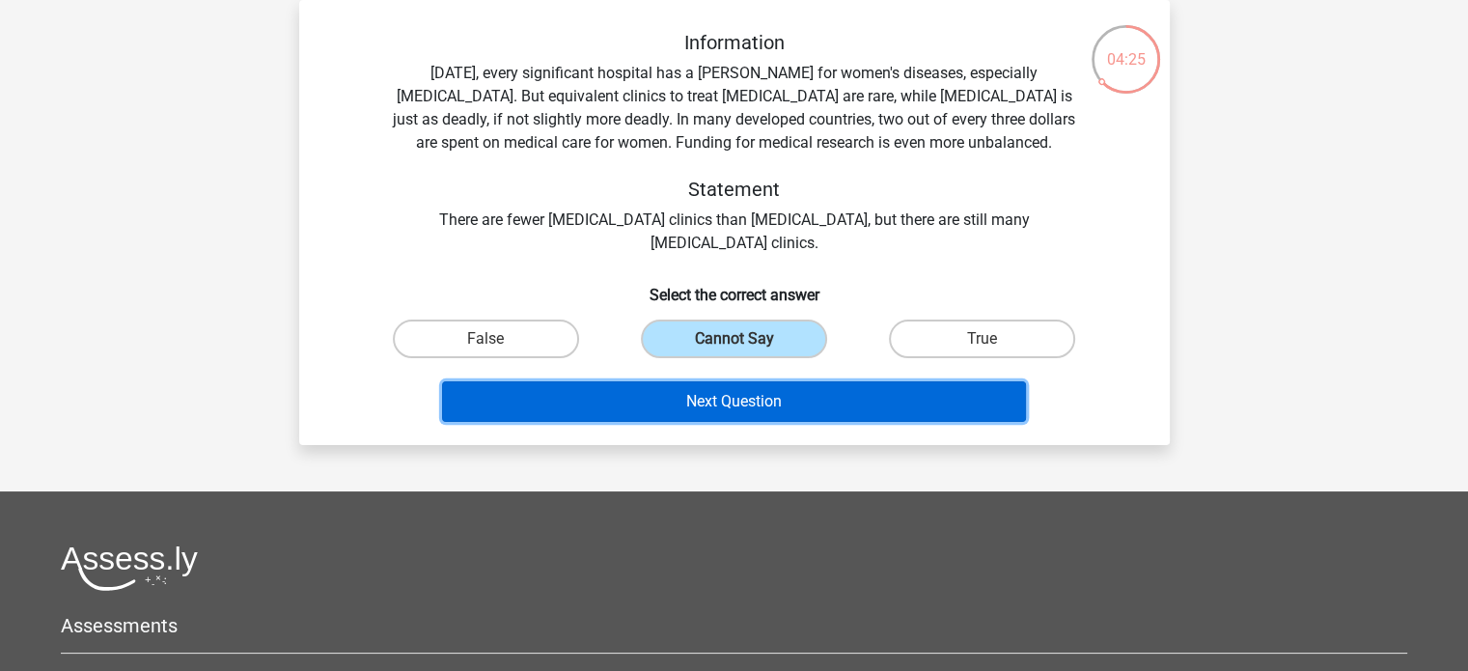
click at [772, 389] on button "Next Question" at bounding box center [734, 401] width 584 height 41
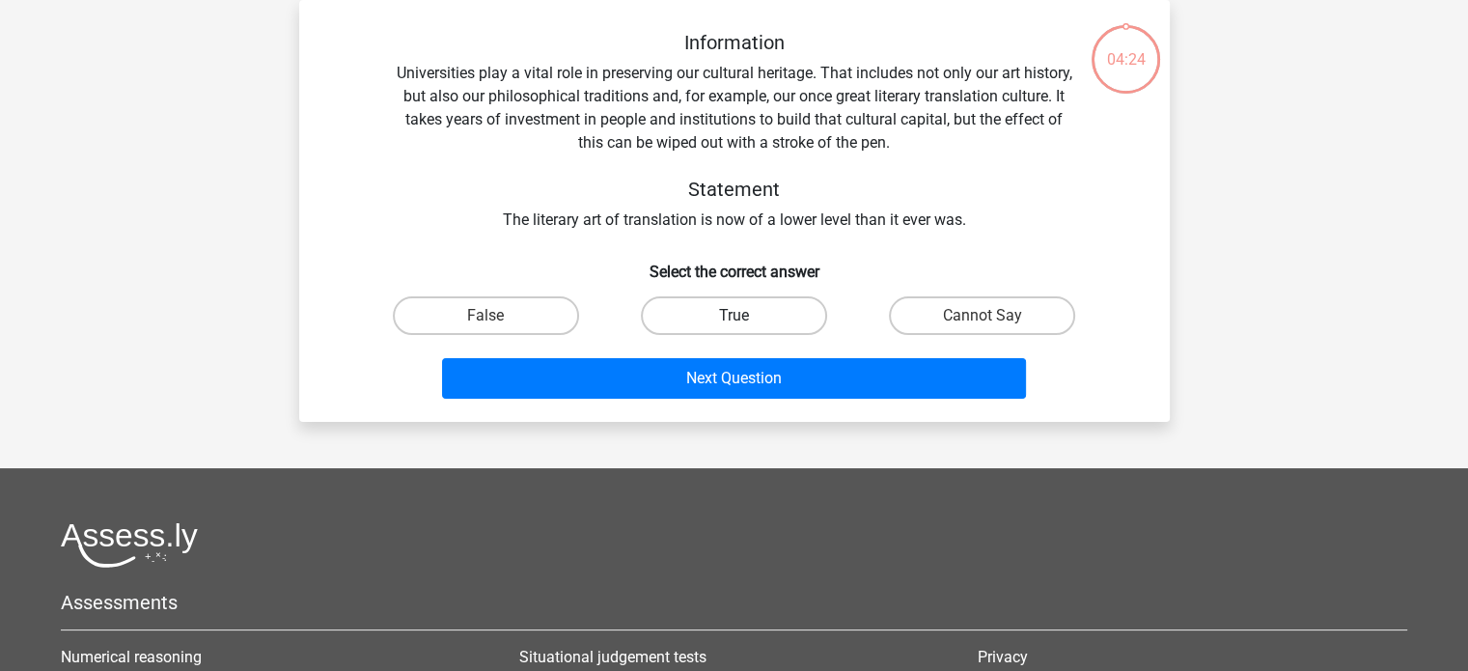
click at [764, 319] on label "True" at bounding box center [734, 315] width 186 height 39
click at [746, 319] on input "True" at bounding box center [740, 322] width 13 height 13
radio input "true"
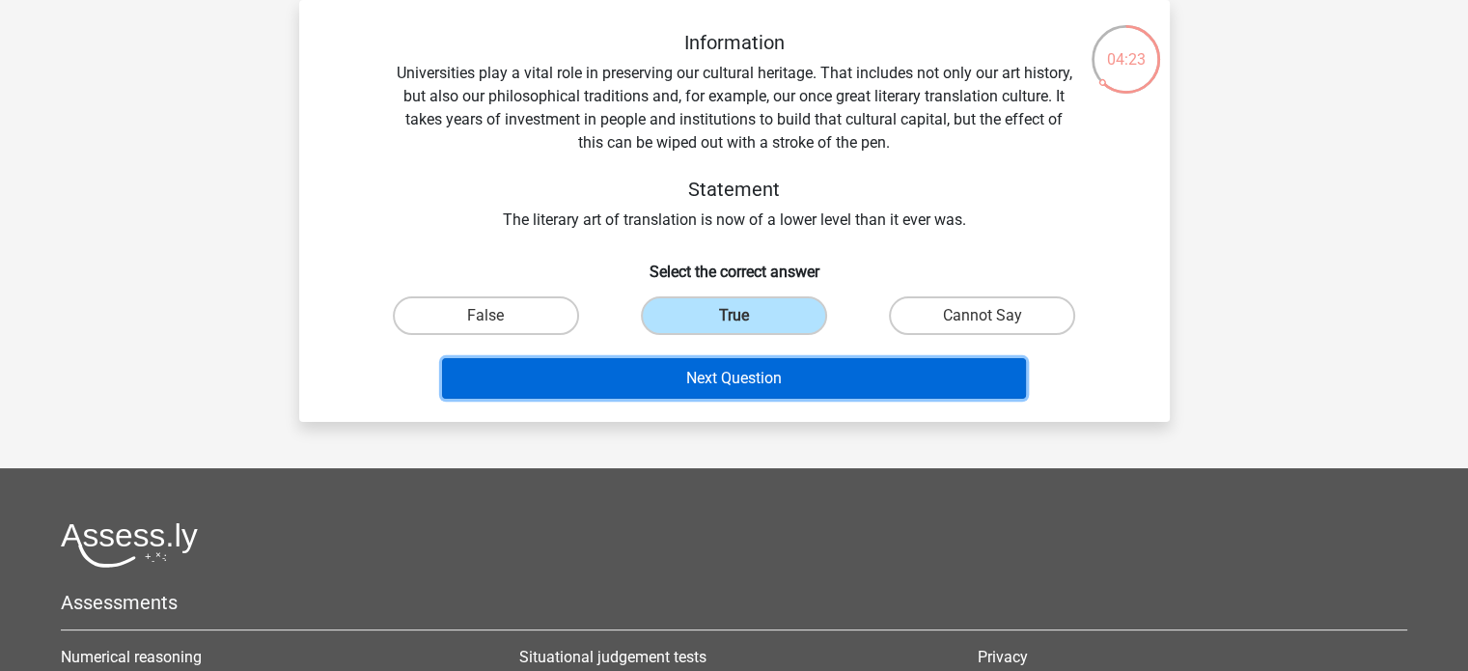
click at [770, 358] on button "Next Question" at bounding box center [734, 378] width 584 height 41
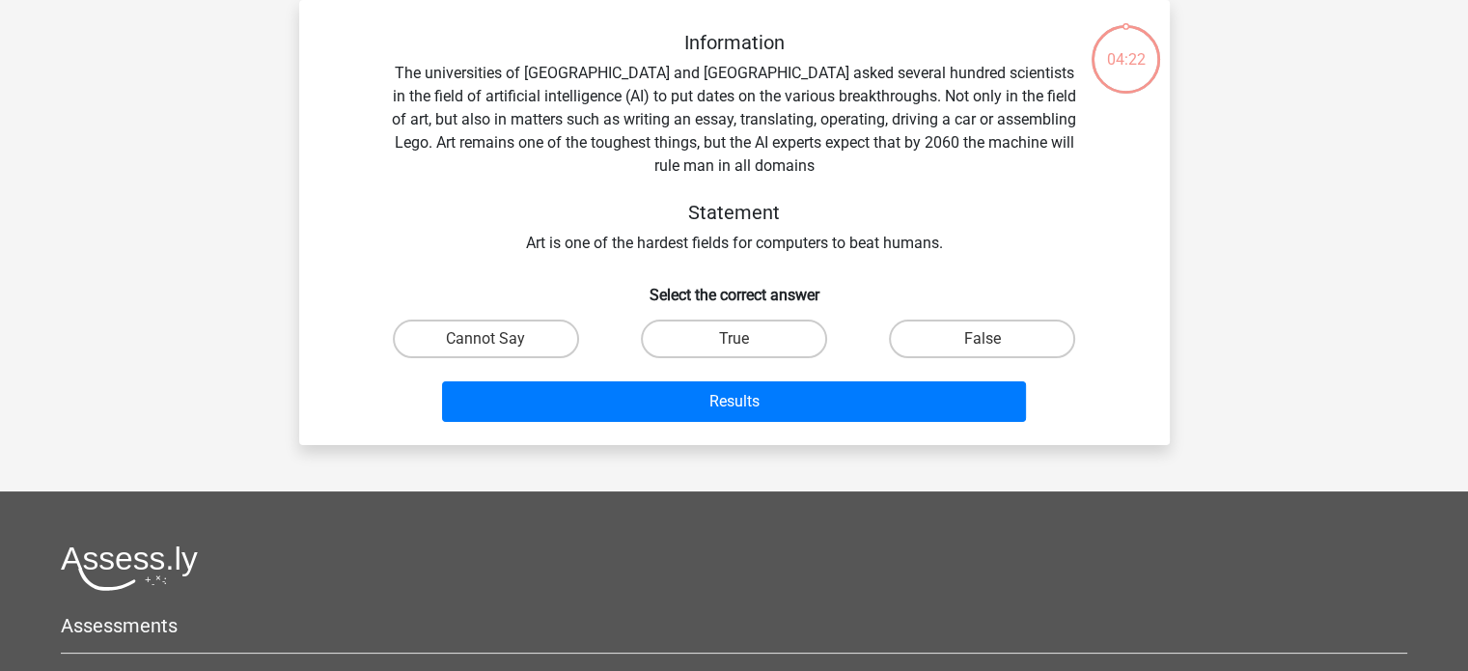
scroll to position [0, 0]
